Goal: Transaction & Acquisition: Purchase product/service

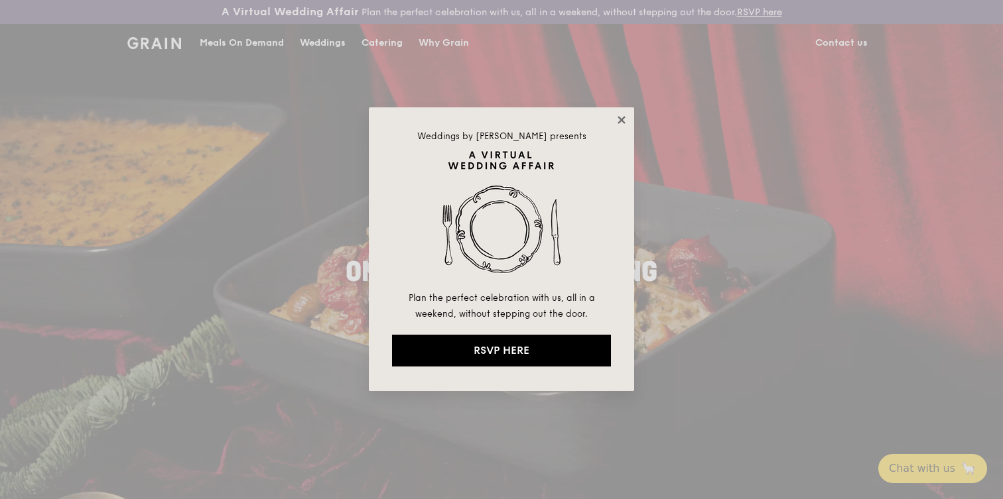
click at [624, 119] on icon at bounding box center [621, 120] width 12 height 12
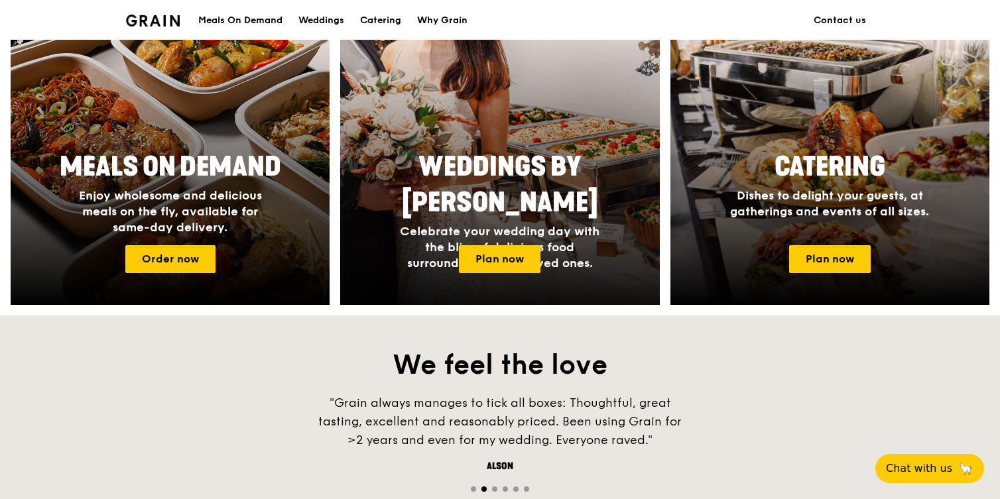
scroll to position [631, 0]
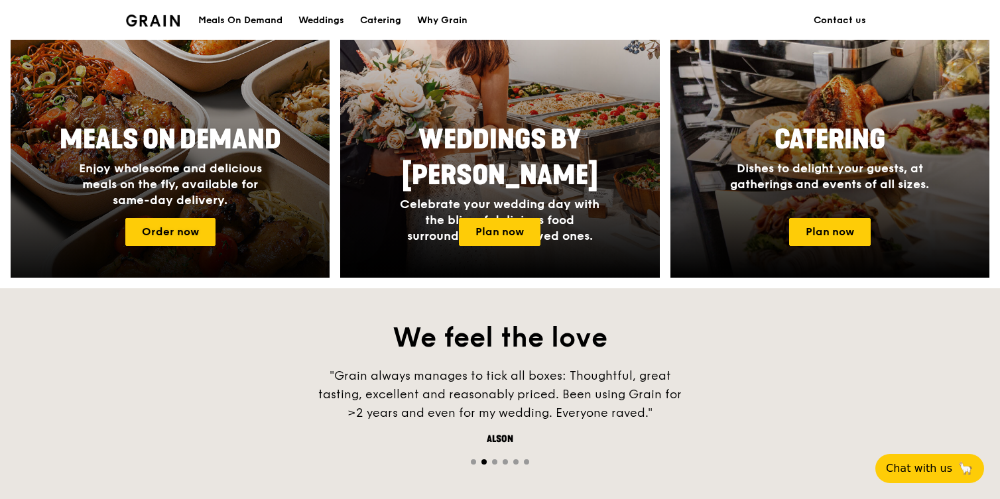
click at [71, 212] on div at bounding box center [170, 105] width 351 height 379
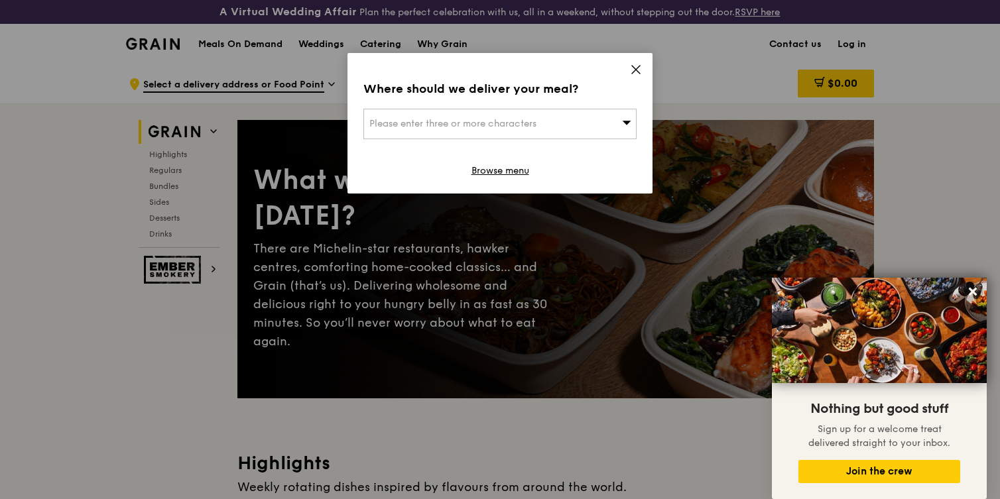
click at [513, 128] on div "Please enter three or more characters" at bounding box center [499, 124] width 273 height 31
click at [495, 86] on div "Where should we deliver your meal?" at bounding box center [499, 89] width 273 height 19
click at [483, 111] on div "Please enter three or more characters" at bounding box center [499, 124] width 273 height 31
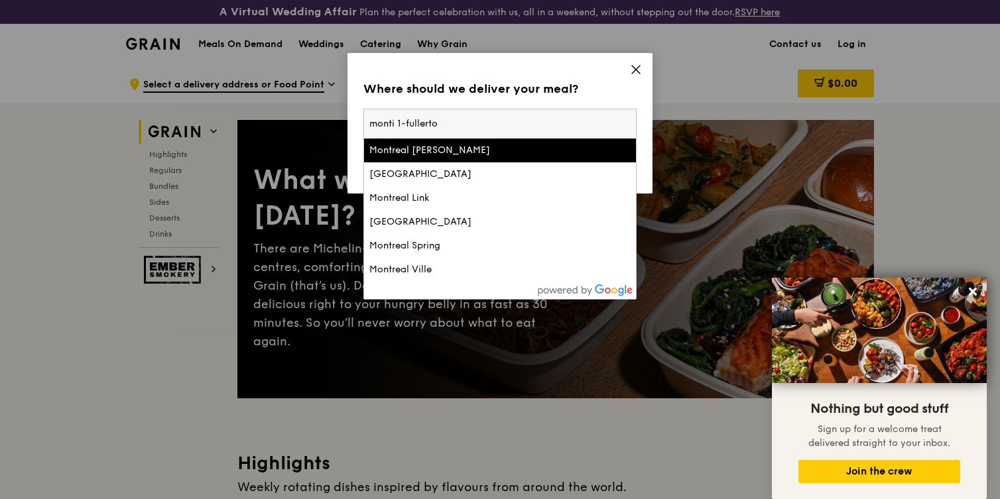
type input "monti 1-[GEOGRAPHIC_DATA]"
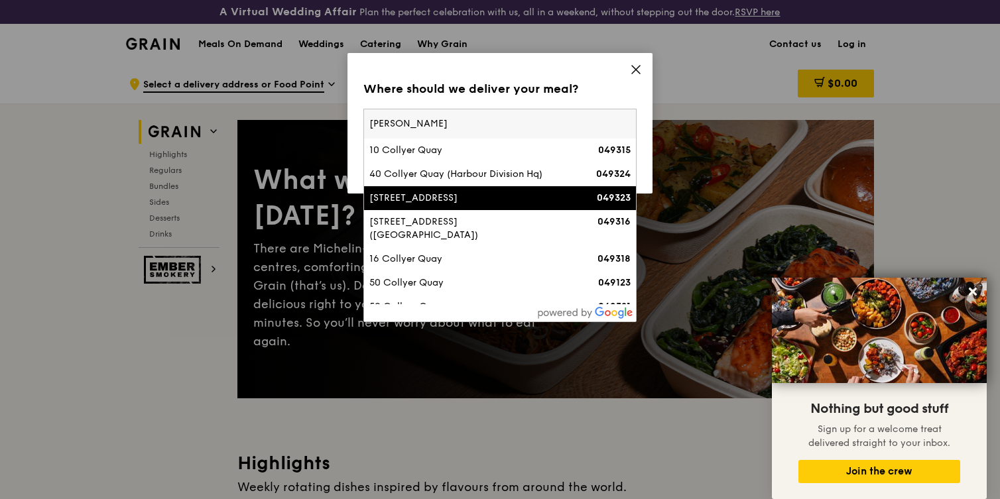
type input "[PERSON_NAME]"
drag, startPoint x: 398, startPoint y: 117, endPoint x: 269, endPoint y: 111, distance: 128.8
click at [268, 111] on div "Where should we deliver your meal? Please enter three or more characters [PERSO…" at bounding box center [500, 249] width 1000 height 499
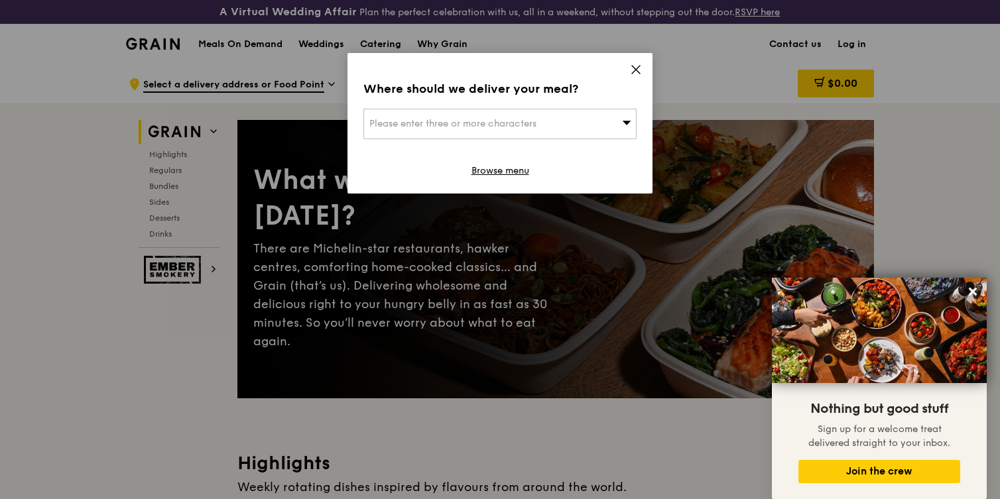
scroll to position [486, 0]
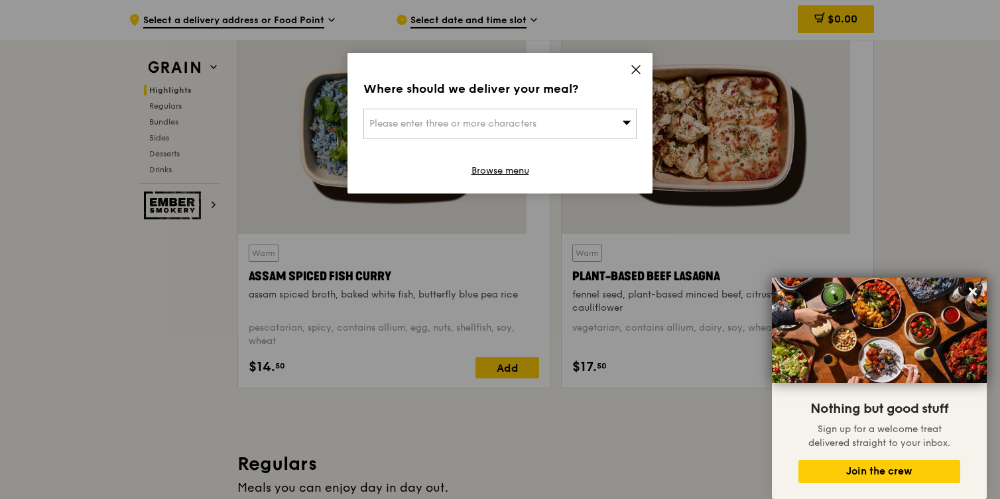
click at [403, 118] on span "Please enter three or more characters" at bounding box center [452, 123] width 167 height 11
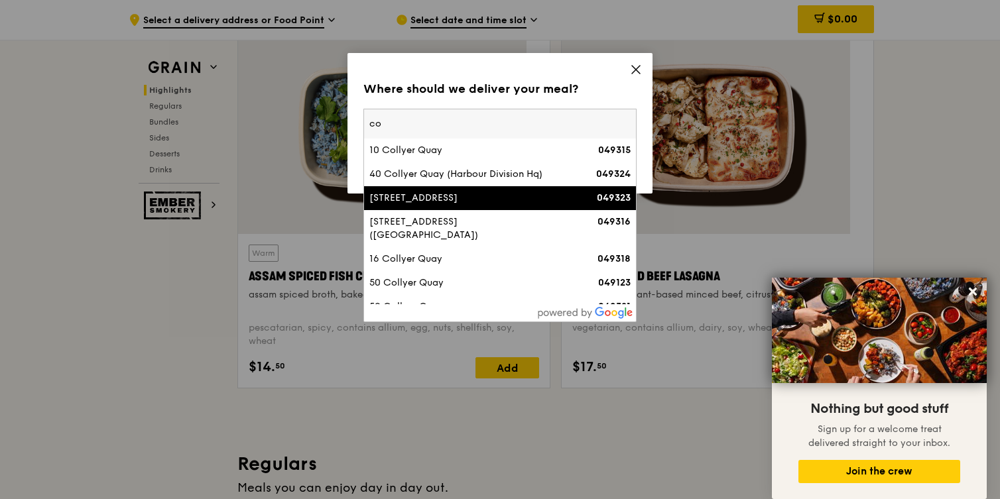
type input "c"
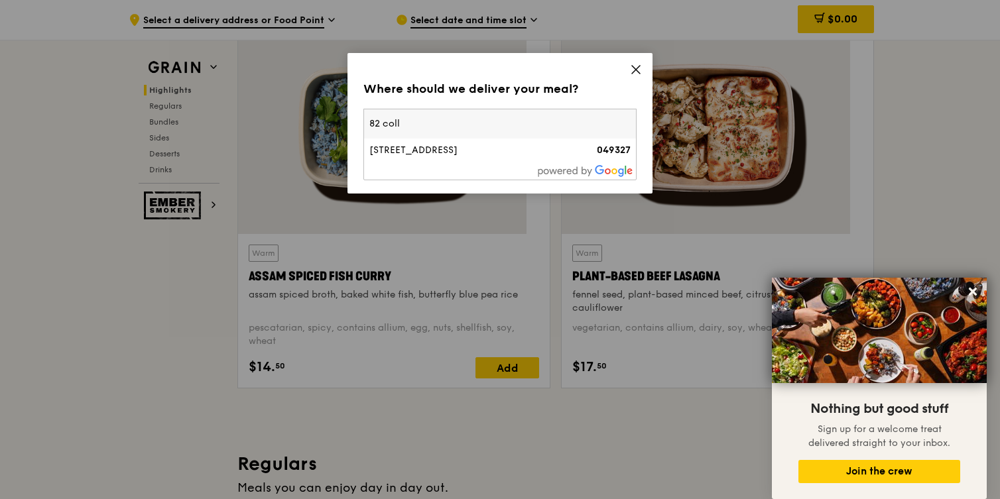
type input "82 coll"
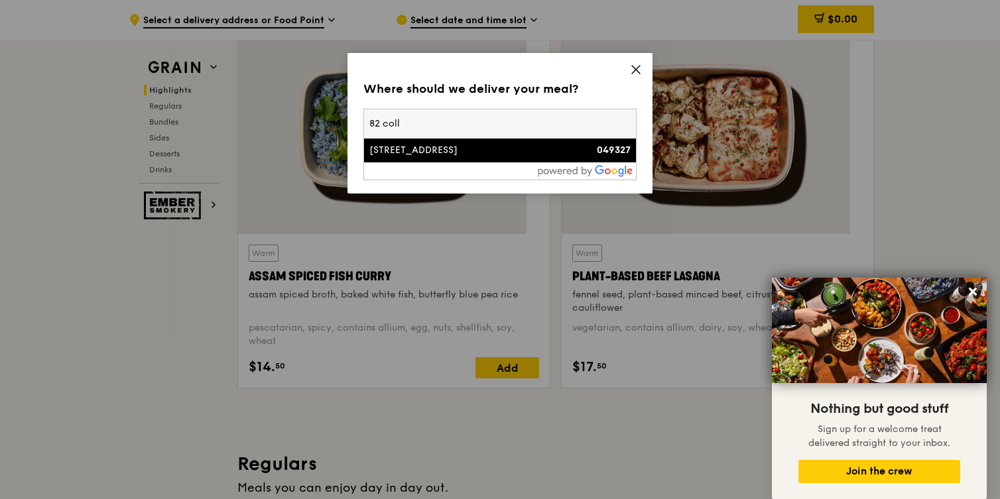
click at [397, 151] on li "[STREET_ADDRESS] 049327" at bounding box center [500, 151] width 272 height 24
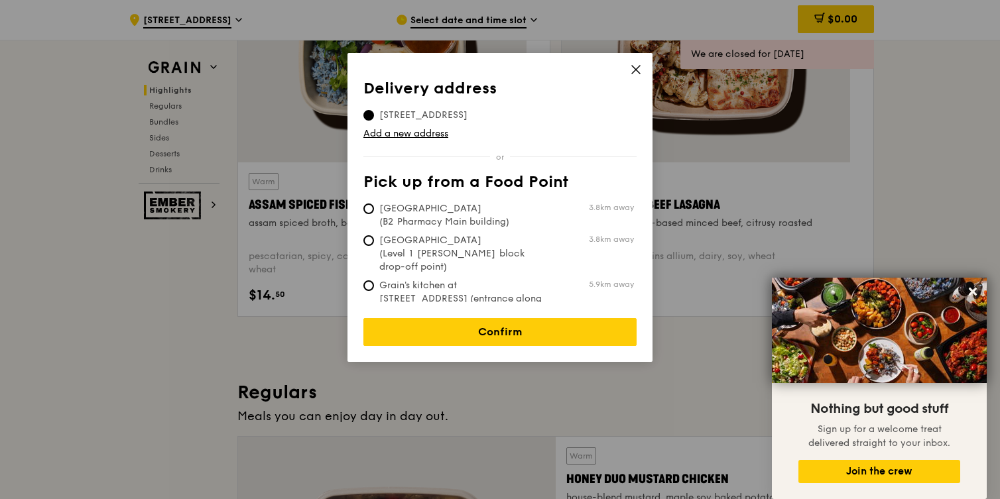
scroll to position [290, 0]
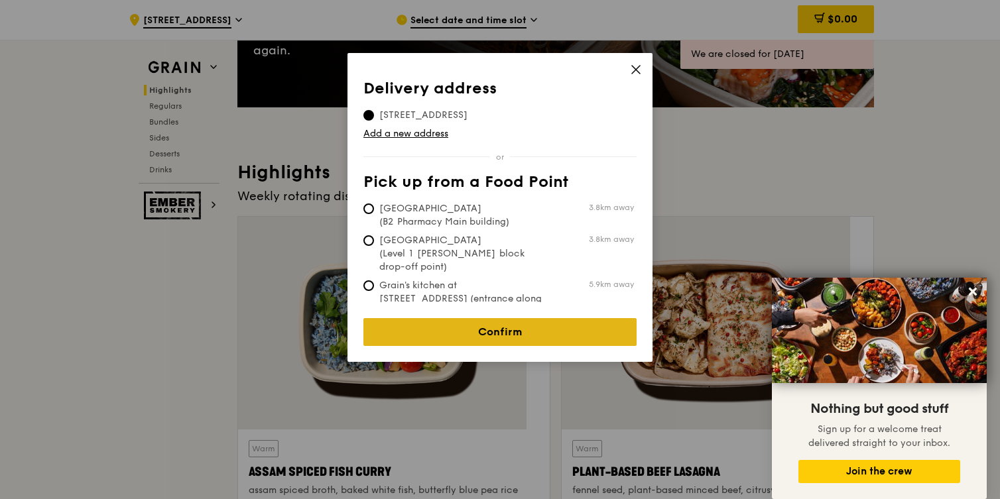
click at [509, 318] on link "Confirm" at bounding box center [499, 332] width 273 height 28
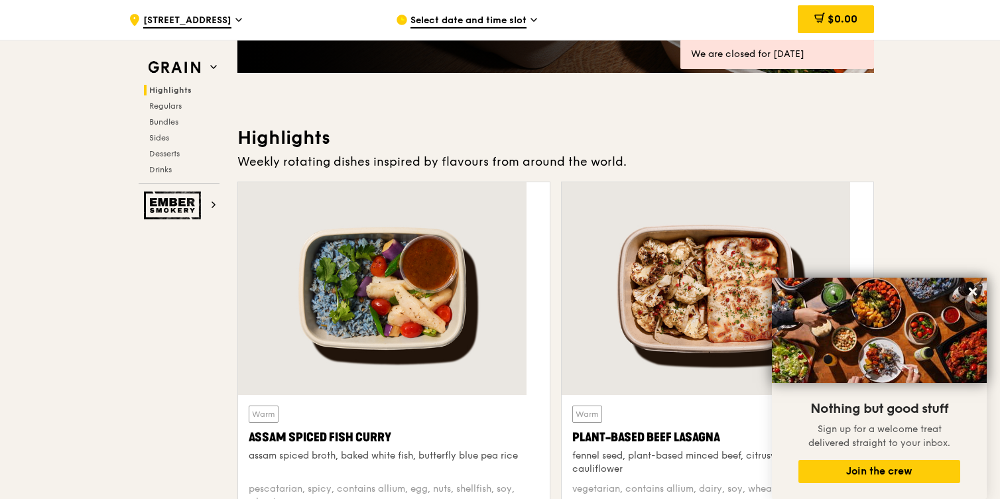
scroll to position [0, 0]
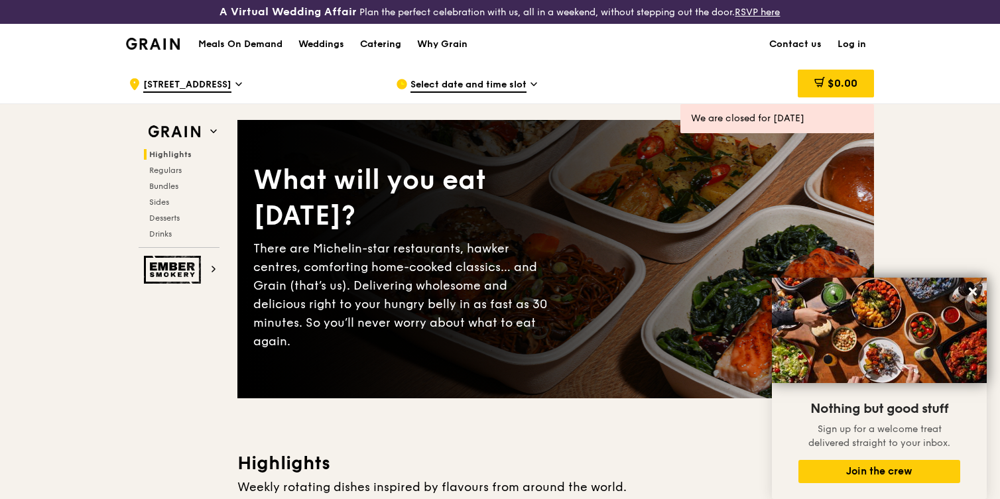
click at [443, 86] on span "Select date and time slot" at bounding box center [469, 85] width 116 height 15
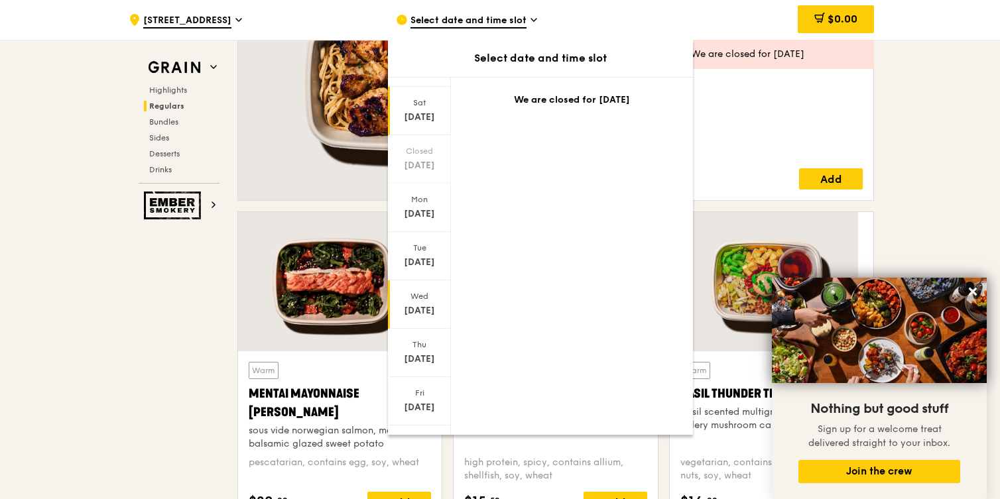
scroll to position [1066, 0]
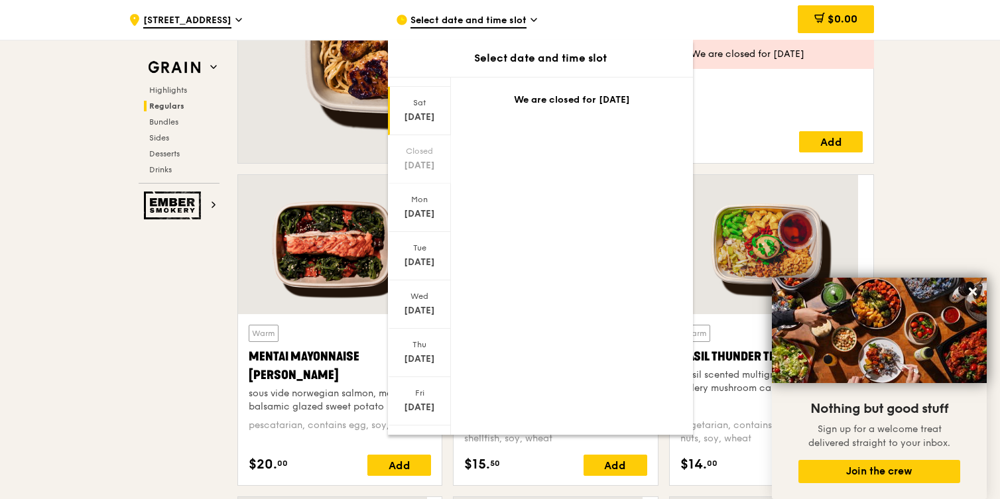
click at [424, 436] on icon at bounding box center [419, 441] width 9 height 10
click at [424, 440] on icon at bounding box center [419, 442] width 9 height 4
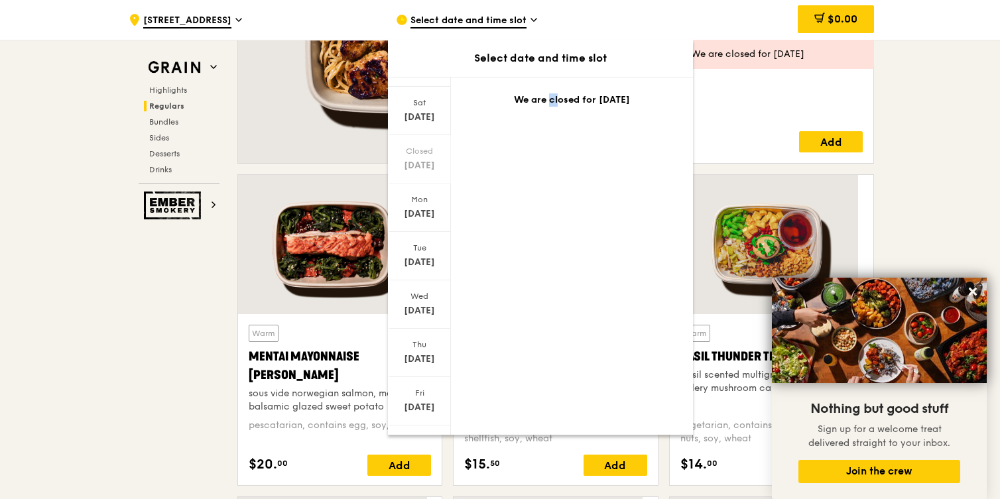
click at [424, 440] on icon at bounding box center [419, 442] width 9 height 4
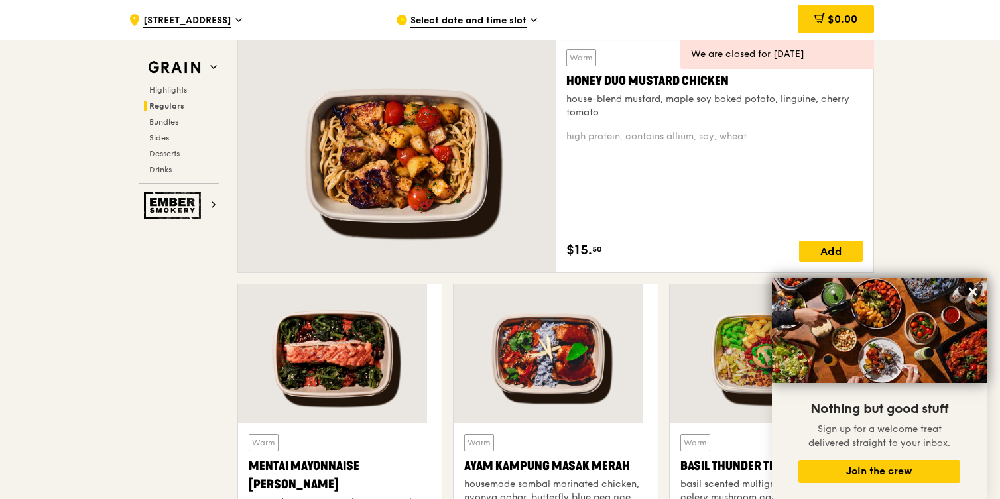
scroll to position [775, 0]
